Goal: Transaction & Acquisition: Purchase product/service

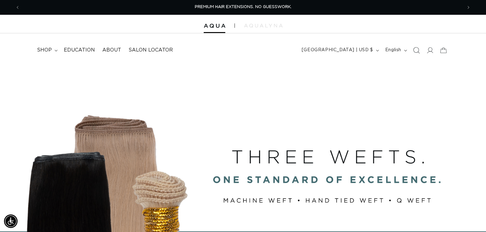
click at [417, 50] on icon "Search" at bounding box center [416, 50] width 6 height 6
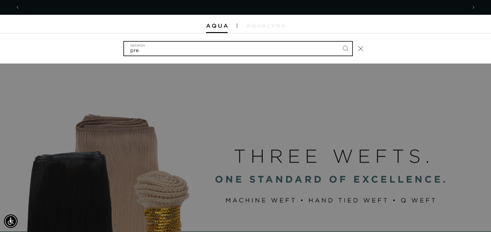
scroll to position [0, 447]
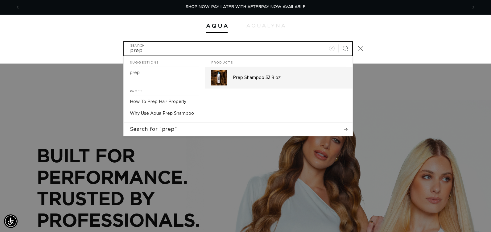
type input "prep"
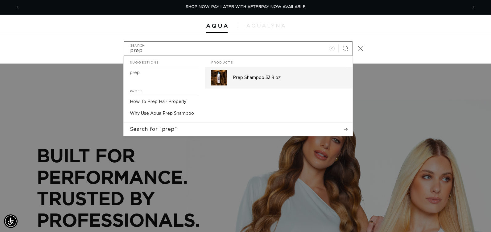
click at [265, 80] on p "Prep Shampoo 33.8 oz" at bounding box center [289, 78] width 113 height 6
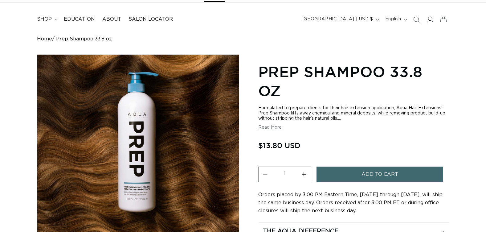
scroll to position [31, 0]
click at [365, 173] on span "Add to cart" at bounding box center [380, 175] width 37 height 16
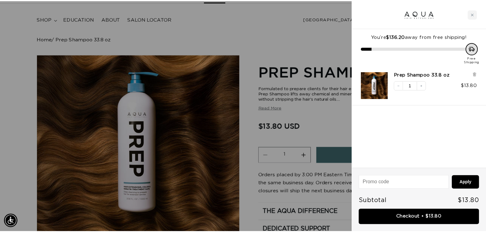
scroll to position [0, 894]
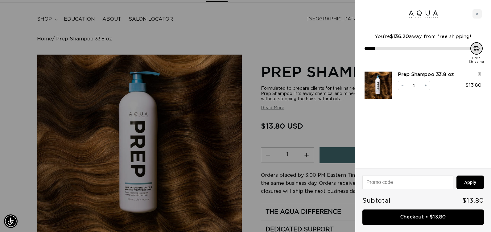
click at [348, 127] on div at bounding box center [245, 116] width 491 height 232
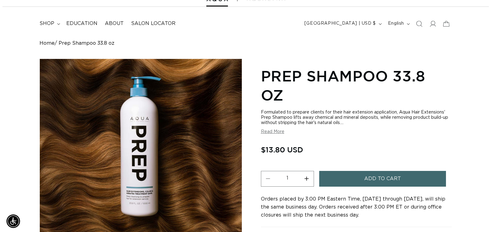
scroll to position [0, 0]
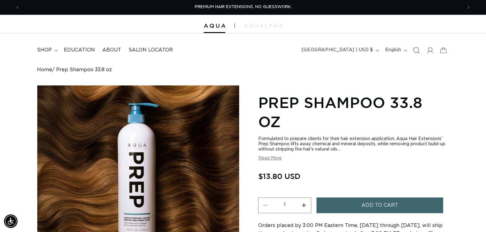
click at [416, 50] on icon "Search" at bounding box center [416, 50] width 6 height 6
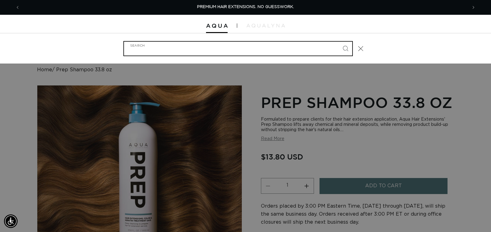
click at [210, 54] on input "Search" at bounding box center [238, 49] width 228 height 14
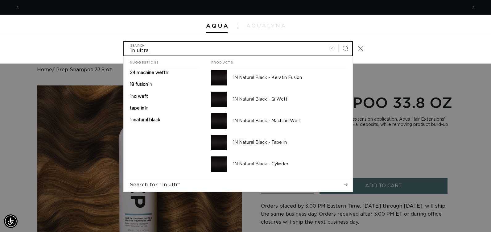
scroll to position [0, 894]
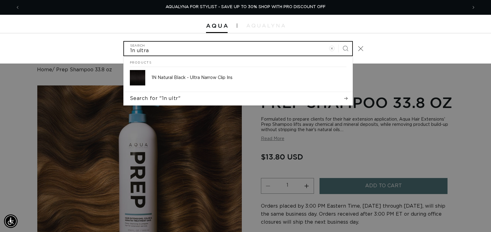
type input "1n ultra"
click at [339, 42] on button "Search" at bounding box center [346, 49] width 14 height 14
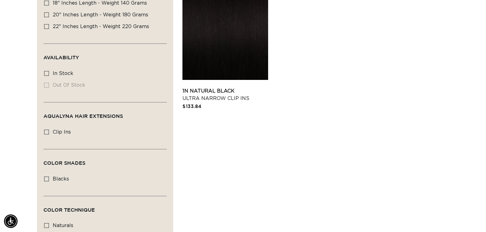
scroll to position [185, 0]
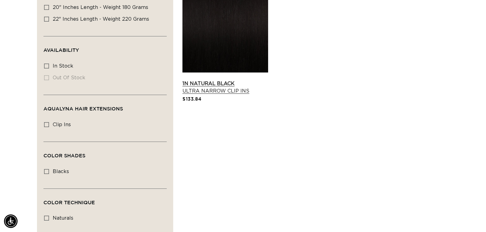
click at [229, 80] on link "1N Natural Black Ultra Narrow Clip Ins" at bounding box center [226, 87] width 86 height 15
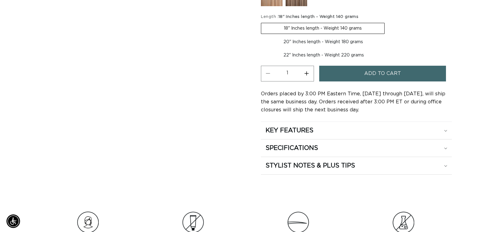
scroll to position [0, 443]
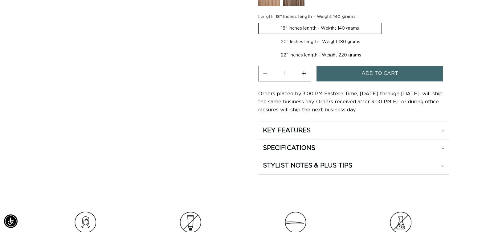
click at [346, 75] on button "Add to cart" at bounding box center [380, 74] width 127 height 16
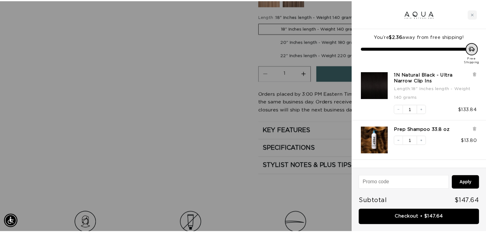
scroll to position [0, 0]
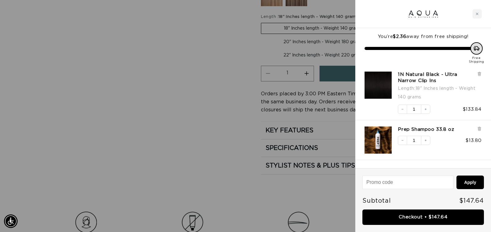
click at [225, 85] on div at bounding box center [245, 116] width 491 height 232
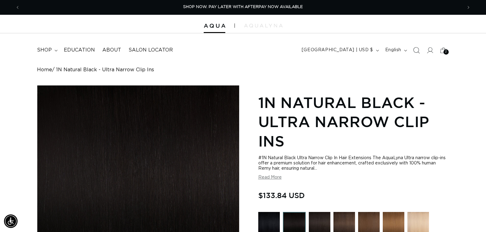
click at [418, 49] on icon "Search" at bounding box center [416, 50] width 6 height 6
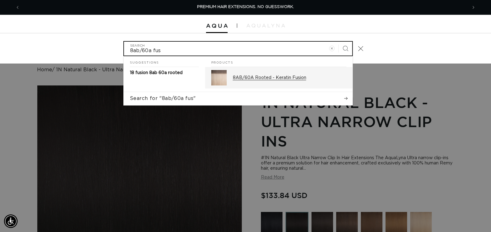
type input "8ab/60a fus"
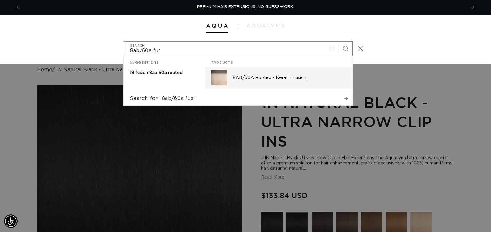
click at [285, 83] on div "8AB/60A Rooted - Keratin Fusion" at bounding box center [289, 77] width 113 height 15
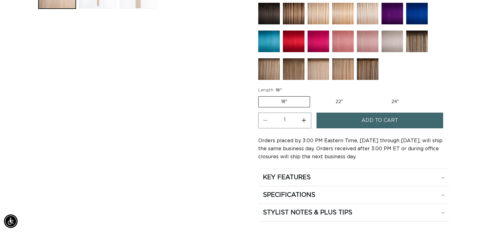
scroll to position [308, 0]
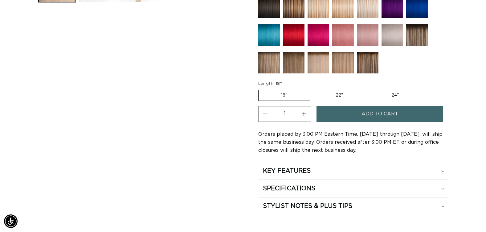
click at [351, 112] on button "Add to cart" at bounding box center [380, 114] width 127 height 16
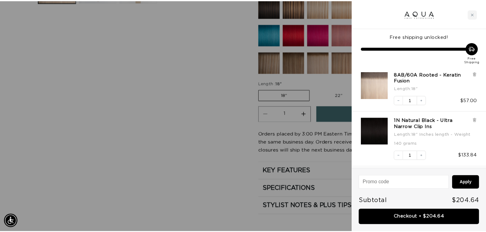
scroll to position [0, 447]
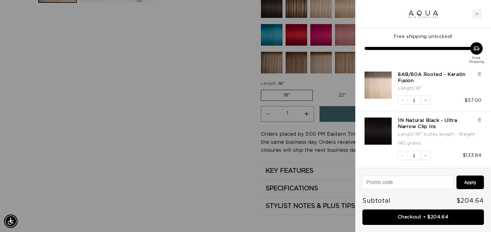
click at [168, 134] on div at bounding box center [245, 116] width 491 height 232
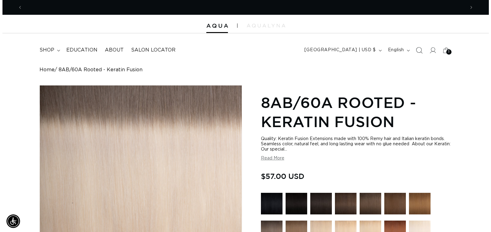
scroll to position [0, 0]
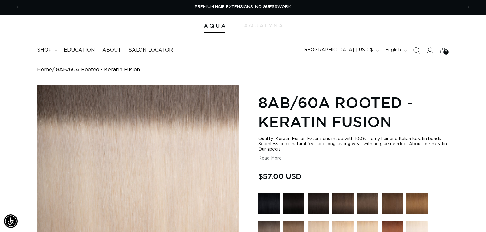
click at [417, 52] on icon "Search" at bounding box center [416, 50] width 6 height 6
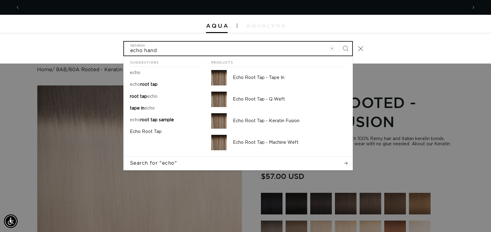
scroll to position [0, 894]
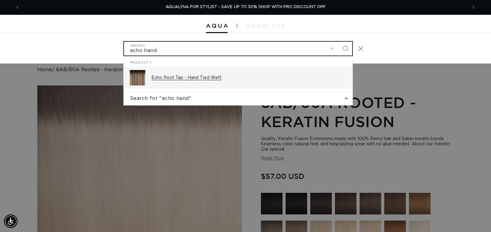
type input "echo hand"
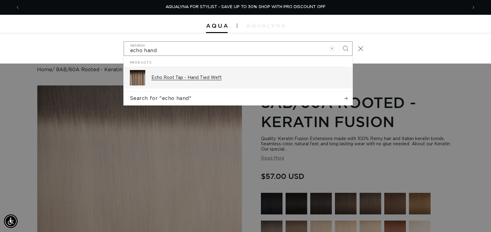
click at [208, 79] on p "Echo Root Tap - Hand Tied Weft" at bounding box center [248, 78] width 195 height 6
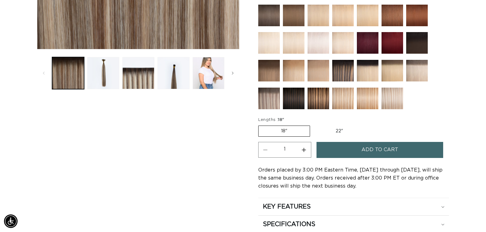
click at [336, 130] on label "22" Variant sold out or unavailable" at bounding box center [339, 131] width 52 height 10
click at [314, 125] on input "22" Variant sold out or unavailable" at bounding box center [313, 124] width 0 height 0
radio input "true"
click at [336, 150] on button "Add to cart" at bounding box center [380, 150] width 127 height 16
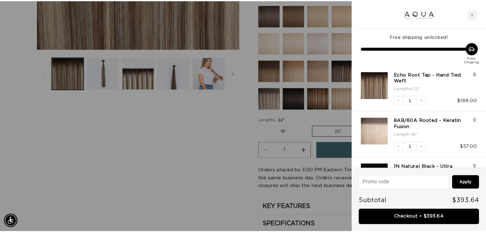
scroll to position [0, 894]
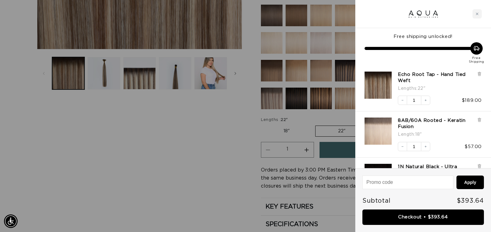
click at [209, 165] on div at bounding box center [245, 116] width 491 height 232
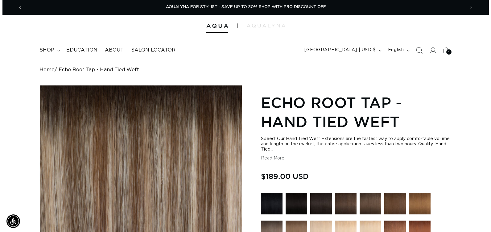
scroll to position [0, 0]
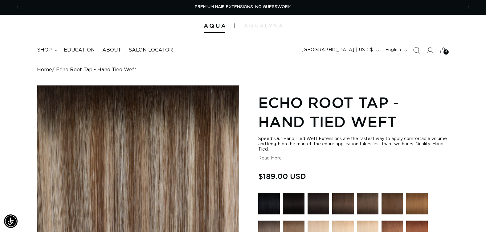
click at [417, 51] on icon "Search" at bounding box center [416, 50] width 6 height 6
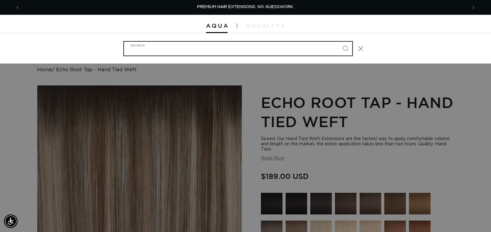
type input "o"
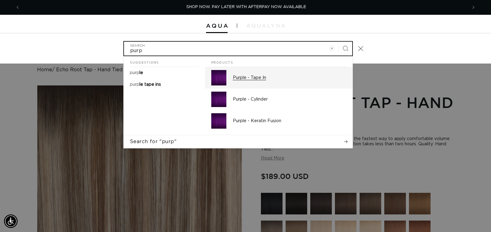
scroll to position [0, 894]
type input "purp"
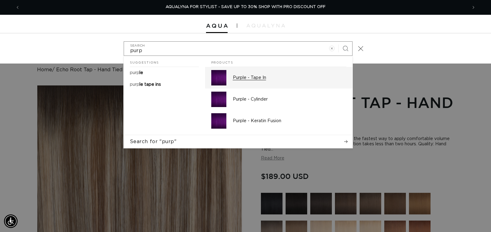
click at [262, 83] on div "Purple - Tape In" at bounding box center [289, 77] width 113 height 15
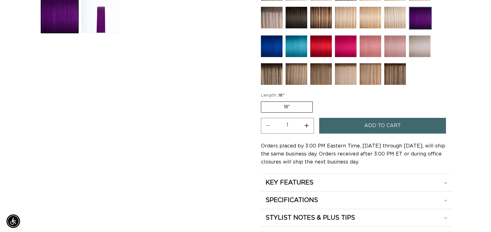
scroll to position [0, 443]
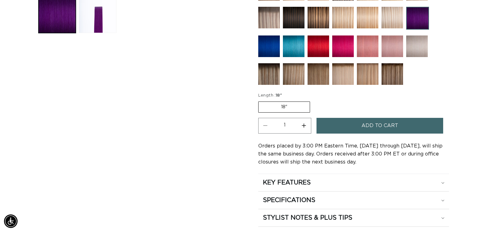
click at [357, 127] on button "Add to cart" at bounding box center [380, 126] width 127 height 16
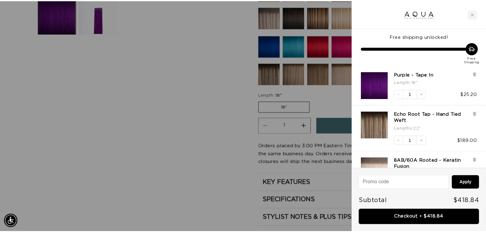
scroll to position [0, 894]
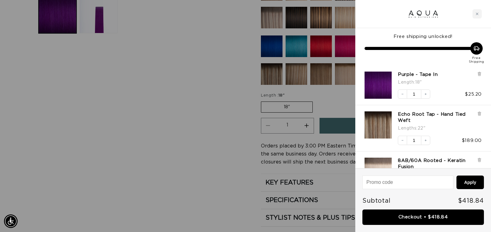
click at [203, 128] on div at bounding box center [245, 116] width 491 height 232
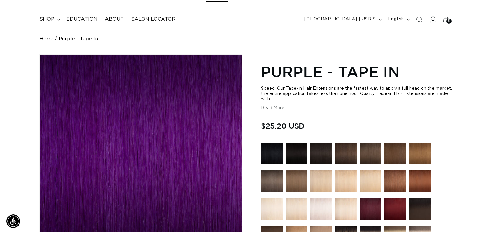
scroll to position [0, 0]
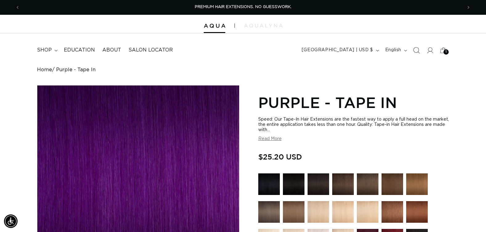
click at [417, 50] on icon "Search" at bounding box center [416, 50] width 6 height 6
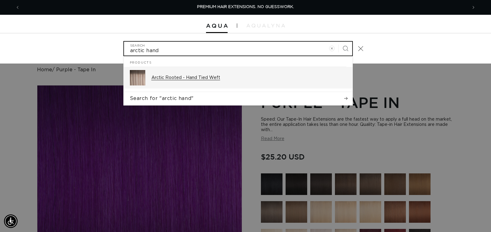
type input "arctic hand"
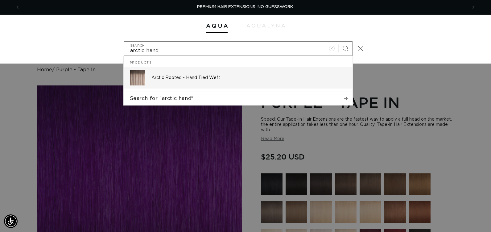
click at [214, 79] on p "Arctic Rooted - Hand Tied Weft" at bounding box center [248, 78] width 195 height 6
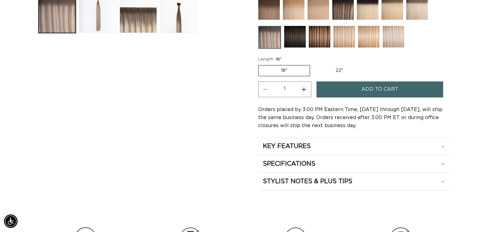
scroll to position [0, 885]
click at [336, 68] on label "22" Variant sold out or unavailable" at bounding box center [339, 70] width 52 height 10
click at [314, 64] on input "22" Variant sold out or unavailable" at bounding box center [313, 64] width 0 height 0
radio input "true"
click at [331, 92] on button "Add to cart" at bounding box center [380, 89] width 127 height 16
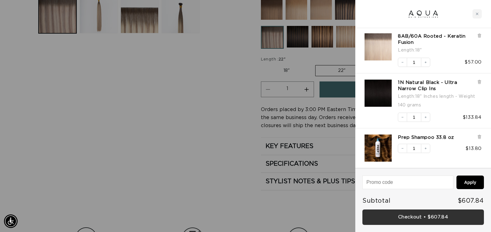
click at [405, 216] on link "Checkout • $607.84" at bounding box center [423, 217] width 122 height 16
